Goal: Information Seeking & Learning: Learn about a topic

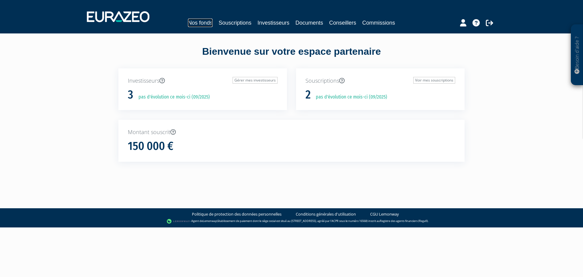
click at [203, 21] on link "Nos fonds" at bounding box center [200, 23] width 25 height 9
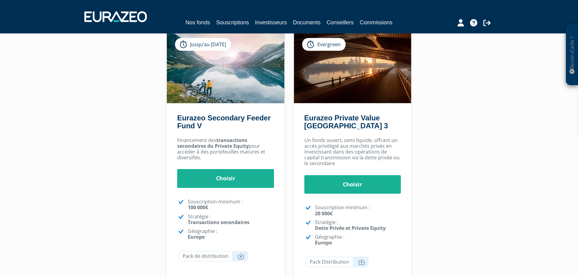
scroll to position [61, 0]
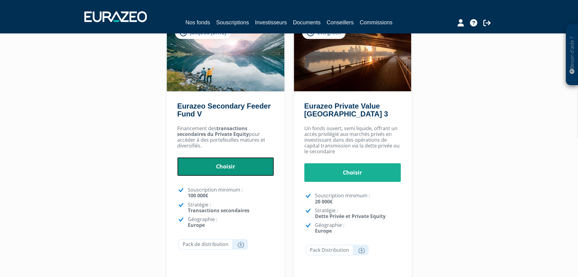
click at [228, 167] on link "Choisir" at bounding box center [225, 166] width 97 height 19
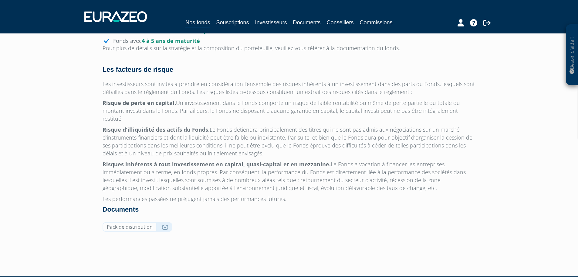
scroll to position [551, 0]
